Goal: Check status: Check status

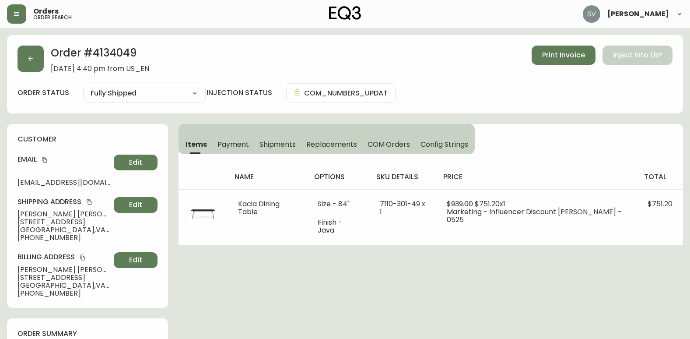
select select "FULLY_SHIPPED"
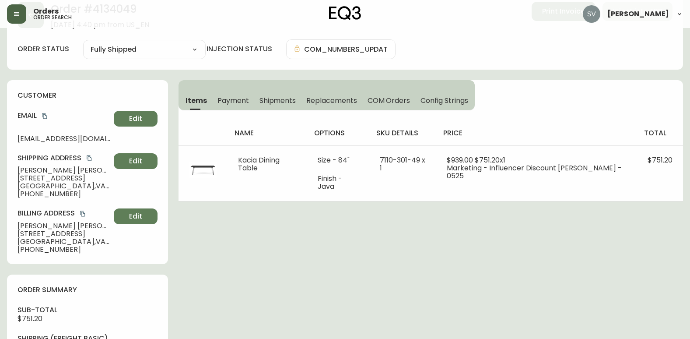
click at [20, 8] on button "button" at bounding box center [16, 13] width 19 height 19
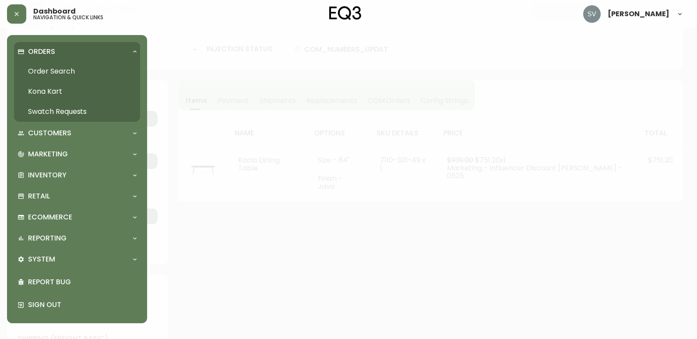
scroll to position [44, 0]
click at [56, 70] on link "Order Search" at bounding box center [77, 71] width 126 height 20
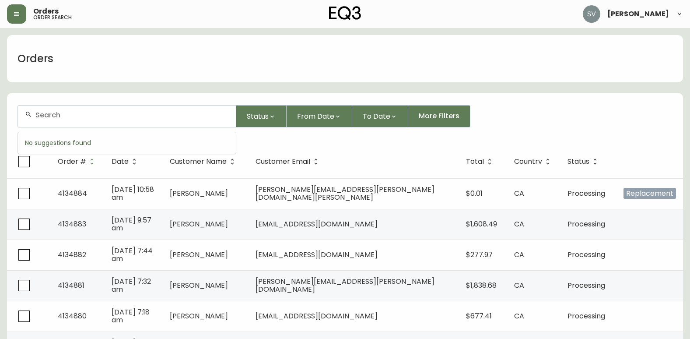
click at [126, 114] on input "text" at bounding box center [131, 115] width 193 height 8
paste input "4080973"
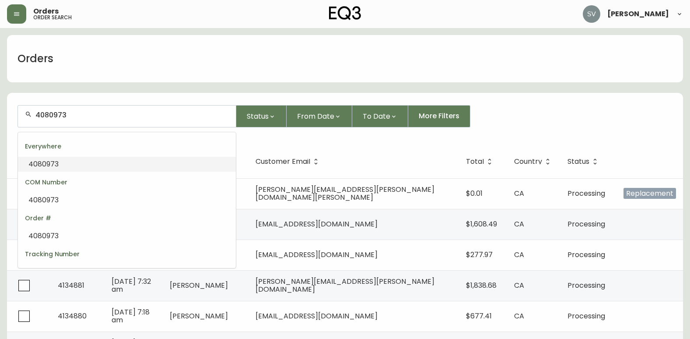
click at [116, 164] on li "4080973" at bounding box center [127, 164] width 218 height 15
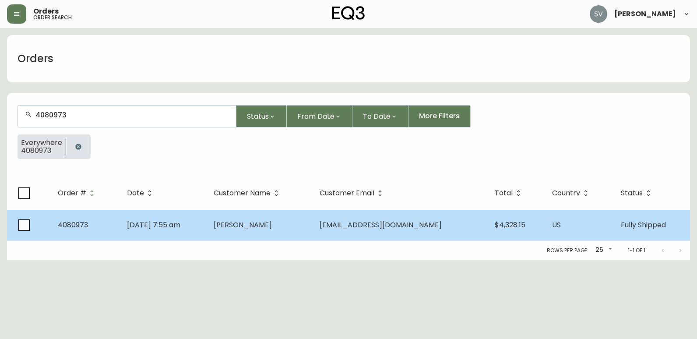
type input "4080973"
click at [280, 213] on td "[PERSON_NAME]" at bounding box center [260, 225] width 106 height 31
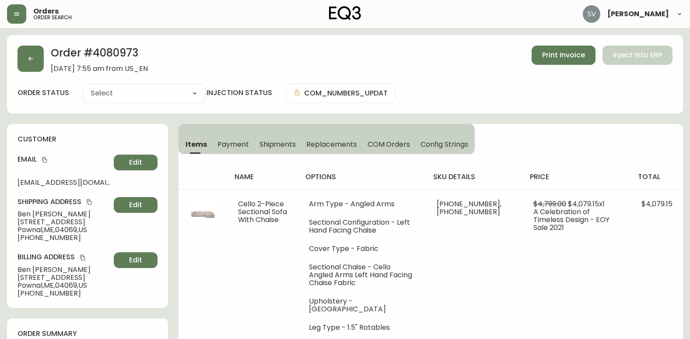
type input "Fully Shipped"
select select "FULLY_SHIPPED"
